Goal: Understand process/instructions: Learn how to perform a task or action

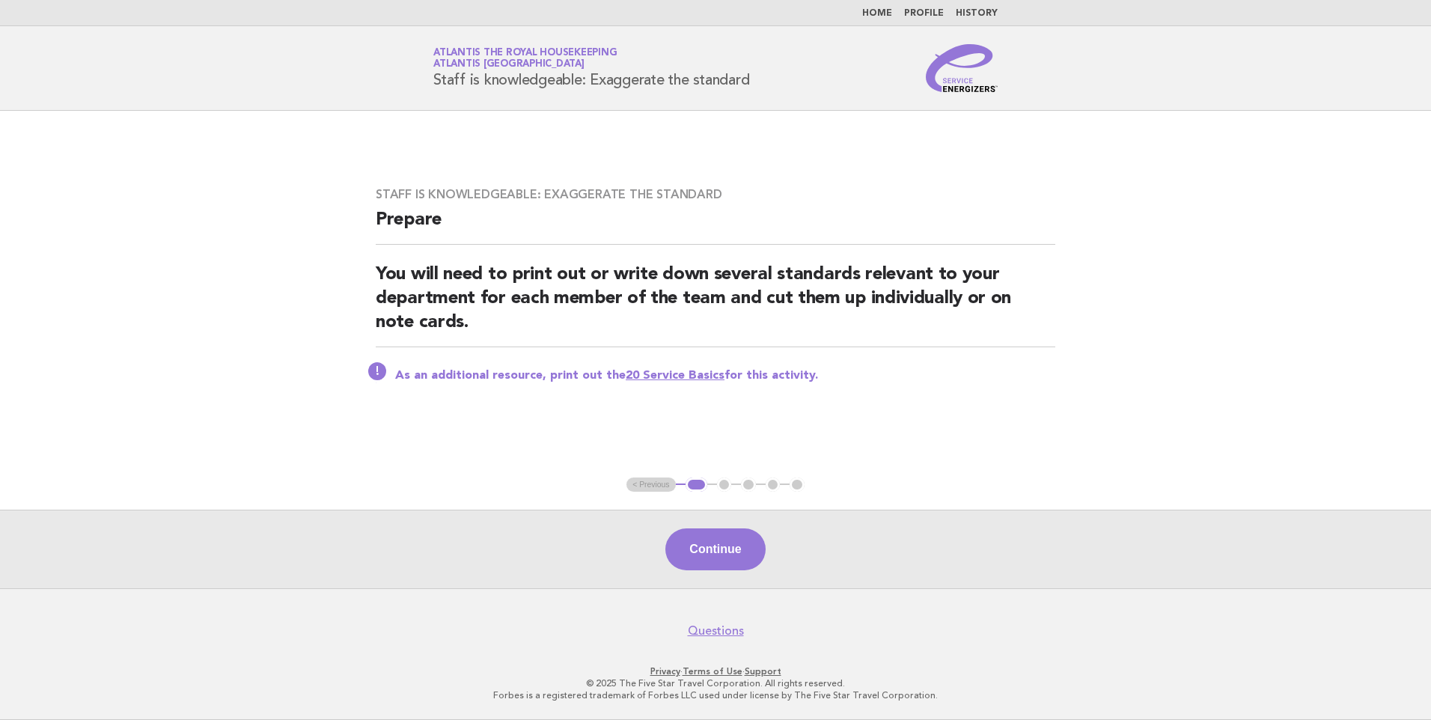
click at [883, 10] on link "Home" at bounding box center [877, 13] width 30 height 9
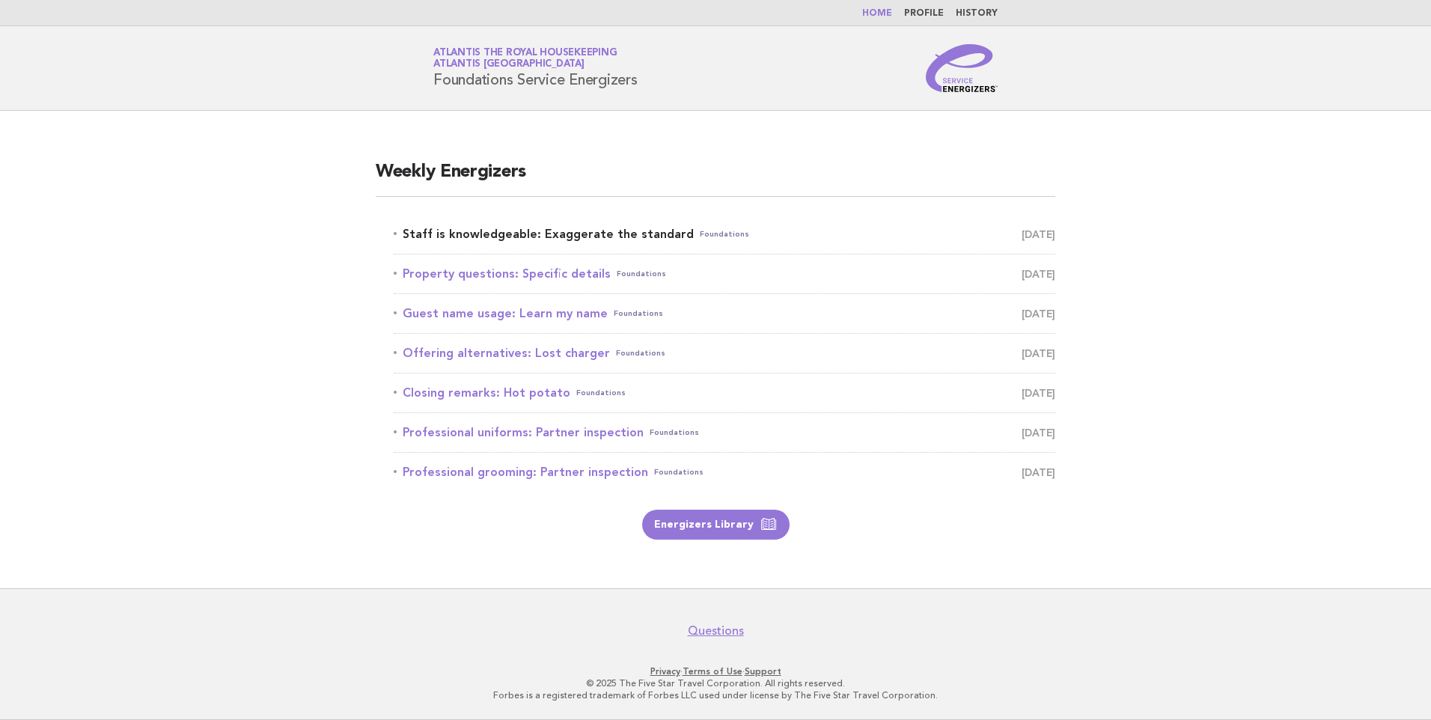
click at [618, 231] on link "Staff is knowledgeable: Exaggerate the standard Foundations September 26" at bounding box center [725, 234] width 662 height 21
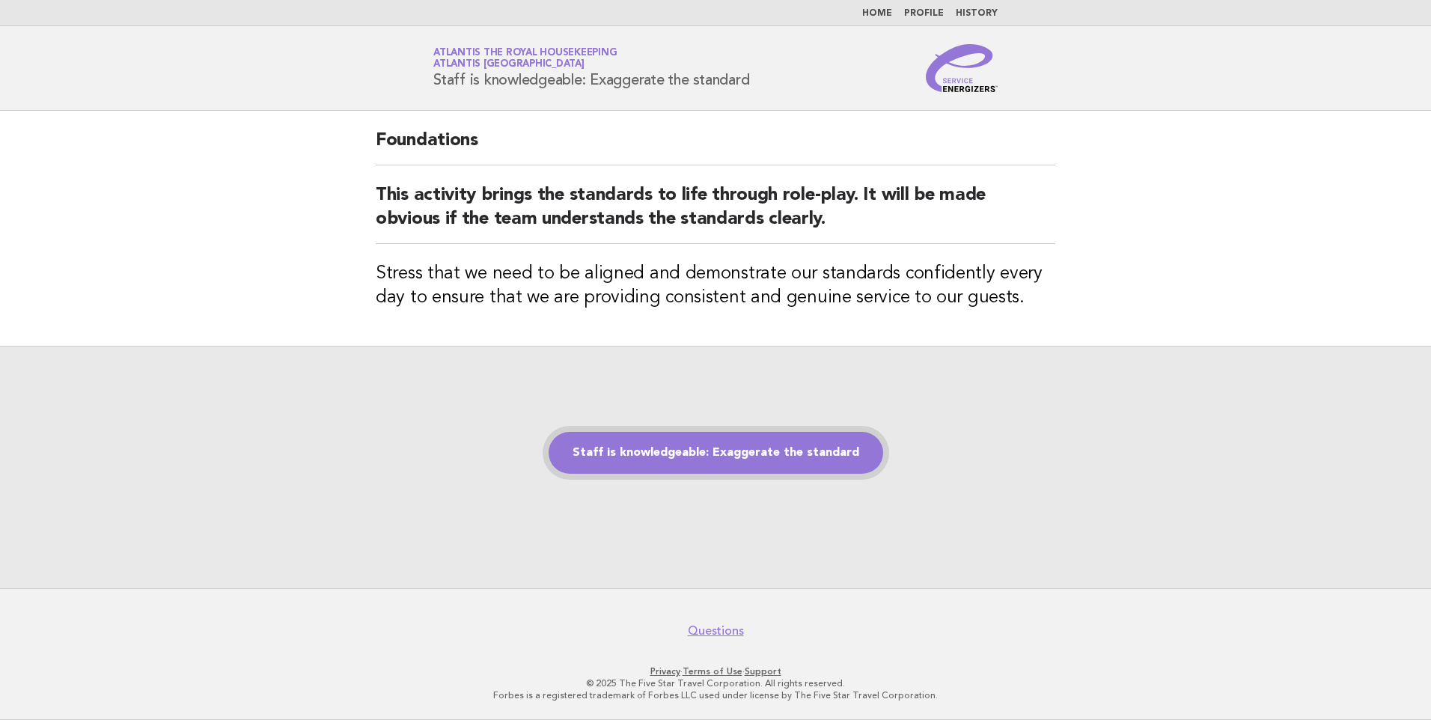
click at [588, 433] on link "Staff is knowledgeable: Exaggerate the standard" at bounding box center [716, 453] width 335 height 42
click at [682, 449] on link "Staff is knowledgeable: Exaggerate the standard" at bounding box center [716, 453] width 335 height 42
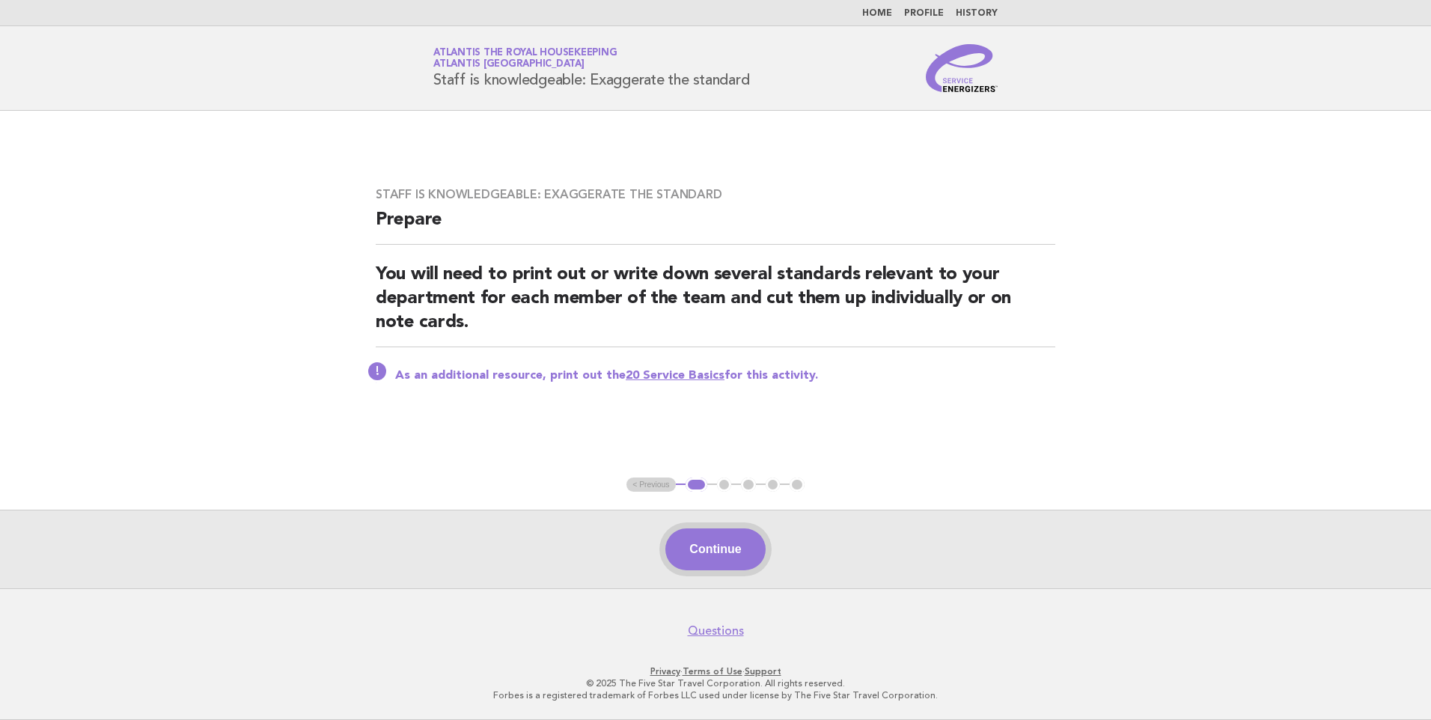
click at [704, 543] on button "Continue" at bounding box center [715, 550] width 100 height 42
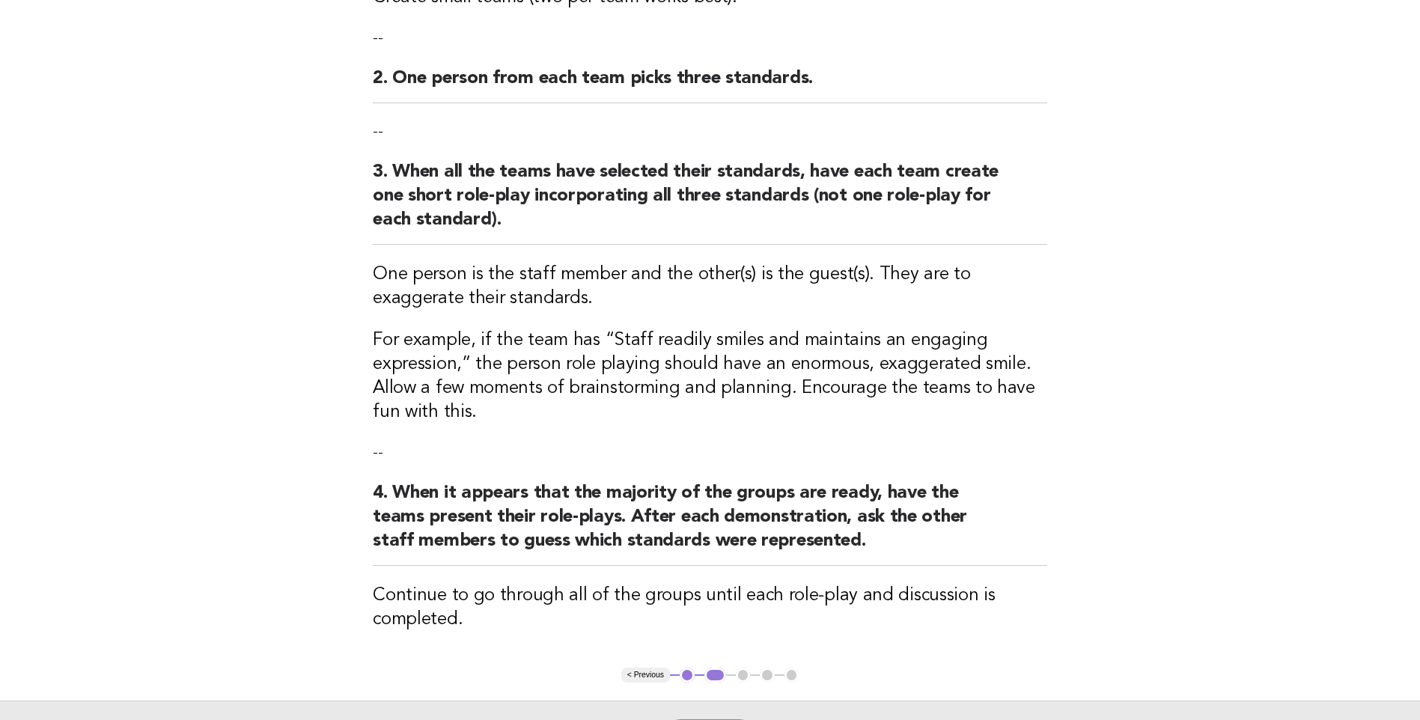
scroll to position [299, 0]
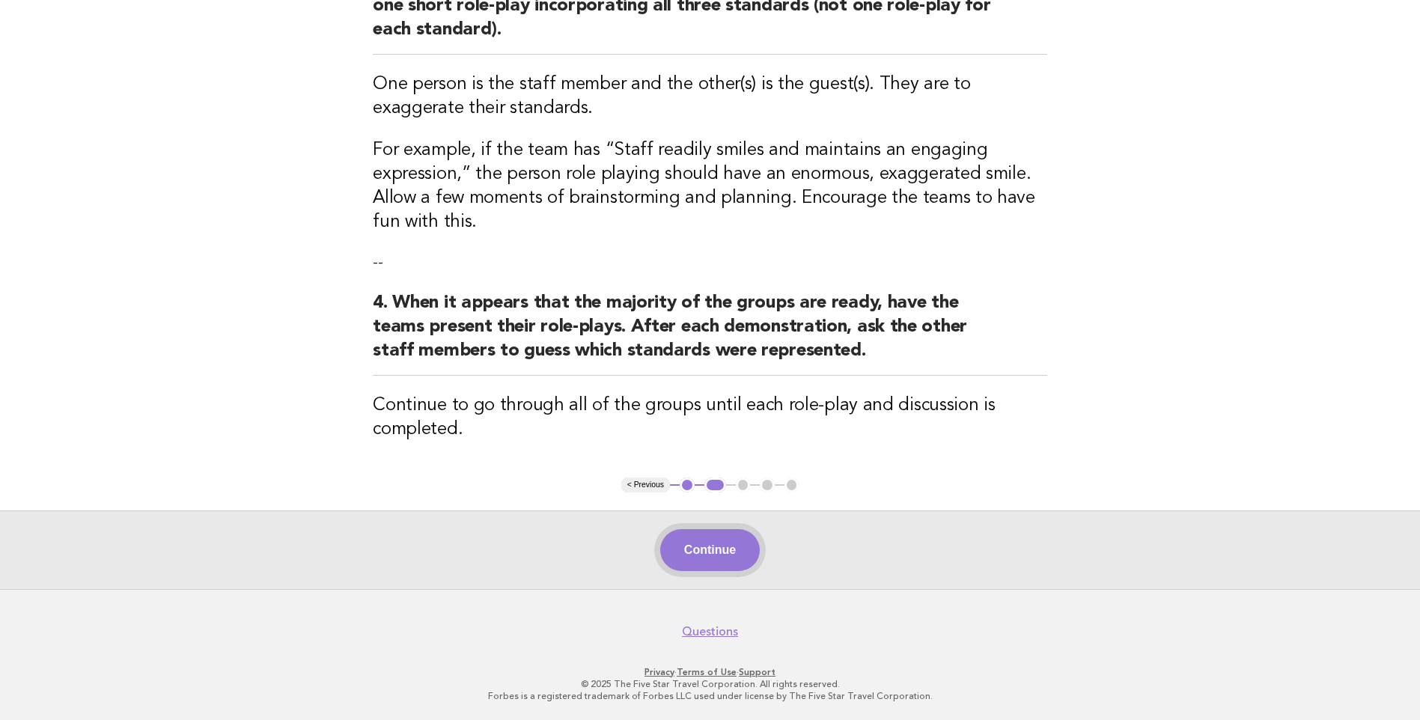
click at [677, 548] on button "Continue" at bounding box center [710, 550] width 100 height 42
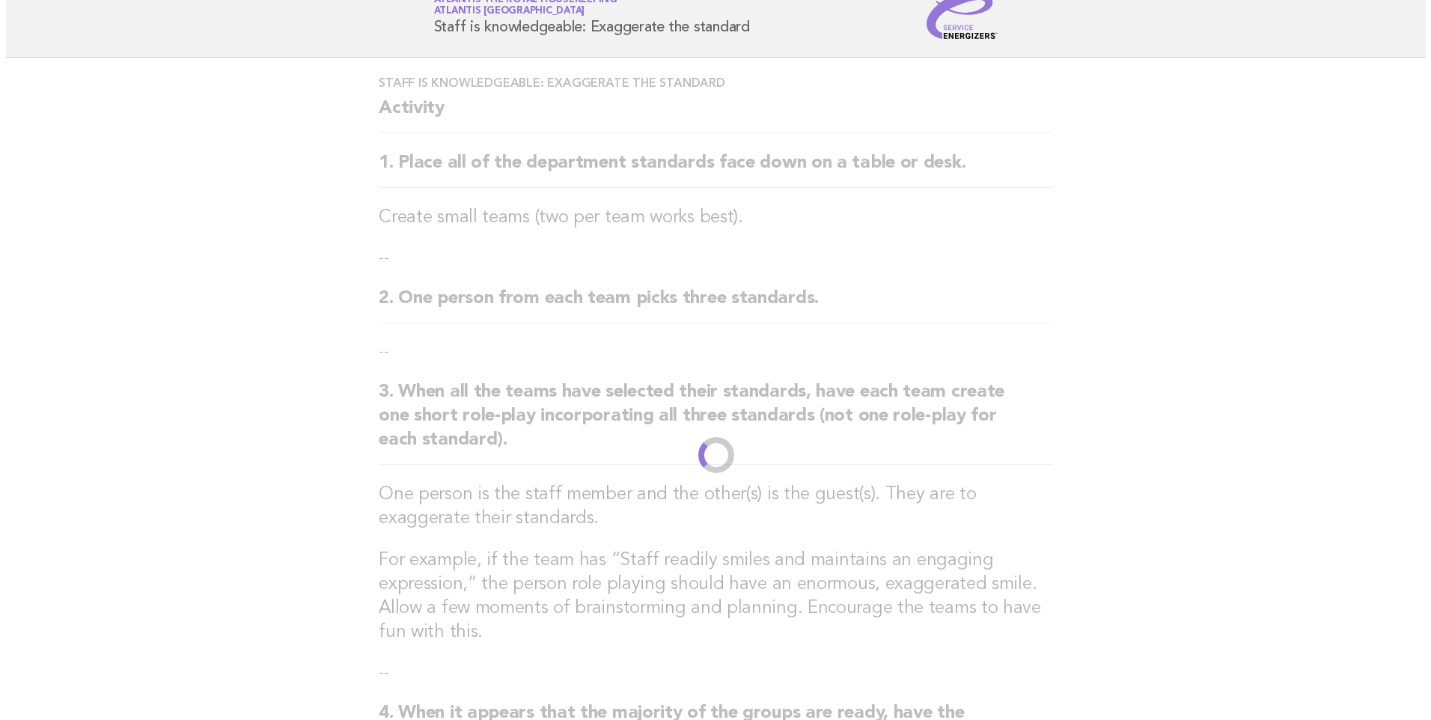
scroll to position [0, 0]
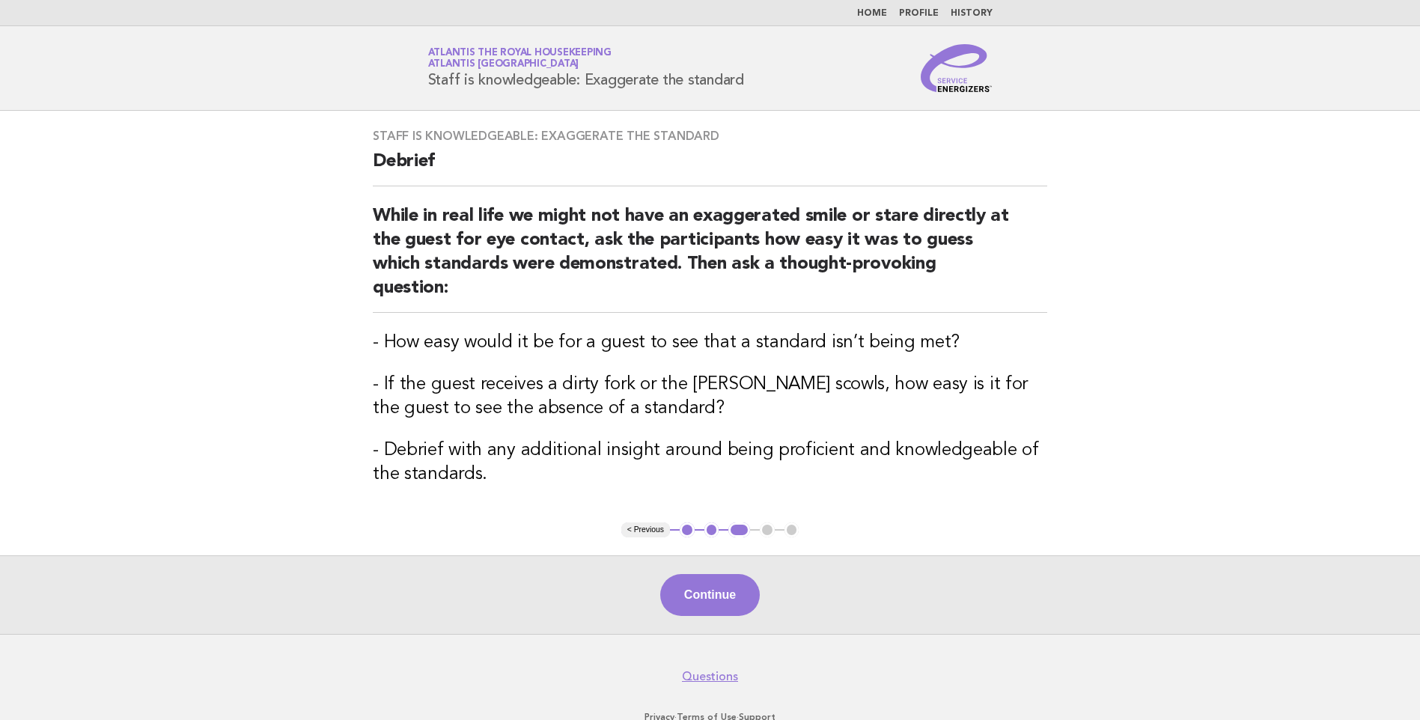
click at [696, 574] on button "Continue" at bounding box center [710, 595] width 100 height 42
